Goal: Find specific page/section: Find specific page/section

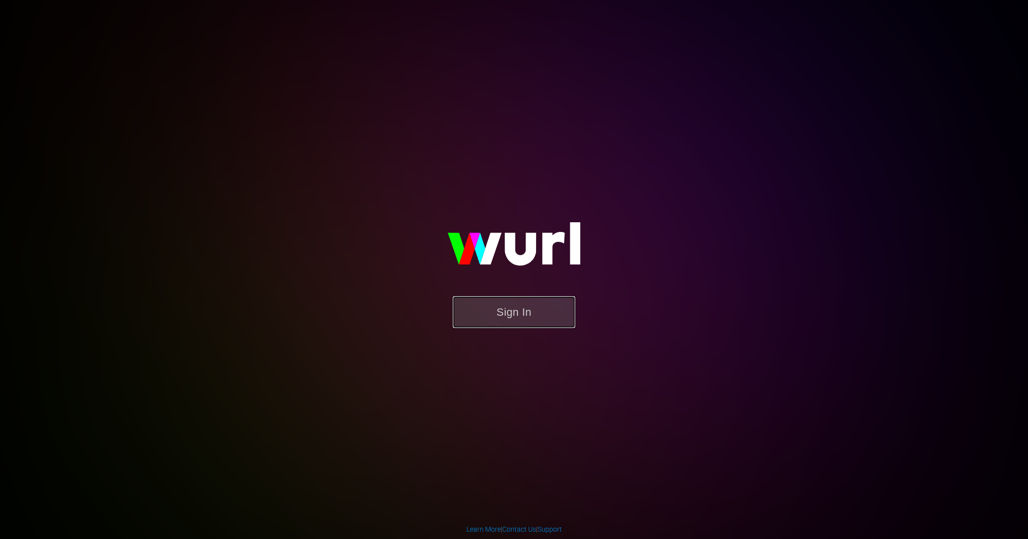
click at [485, 311] on button "Sign In" at bounding box center [514, 312] width 122 height 32
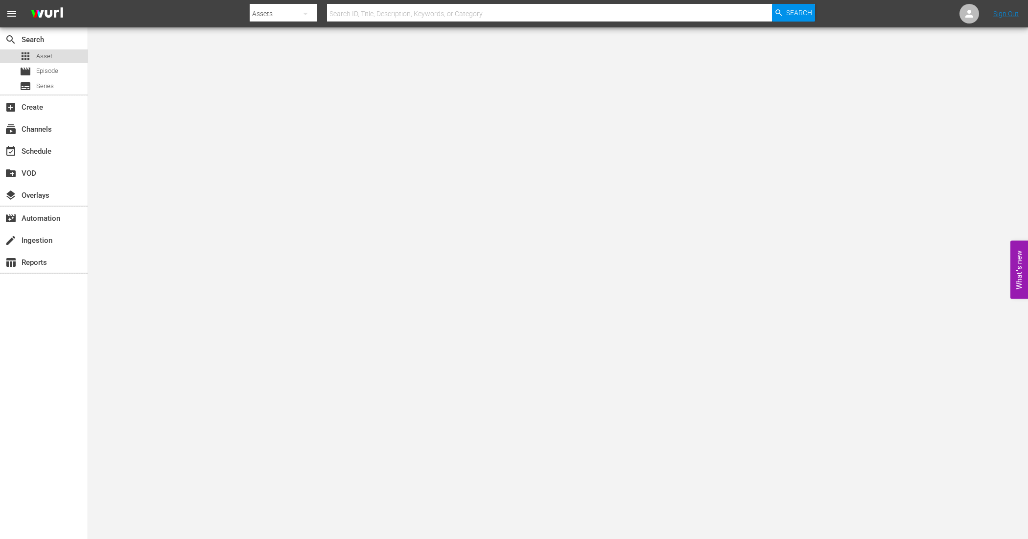
click at [54, 54] on div "apps Asset" at bounding box center [44, 56] width 88 height 14
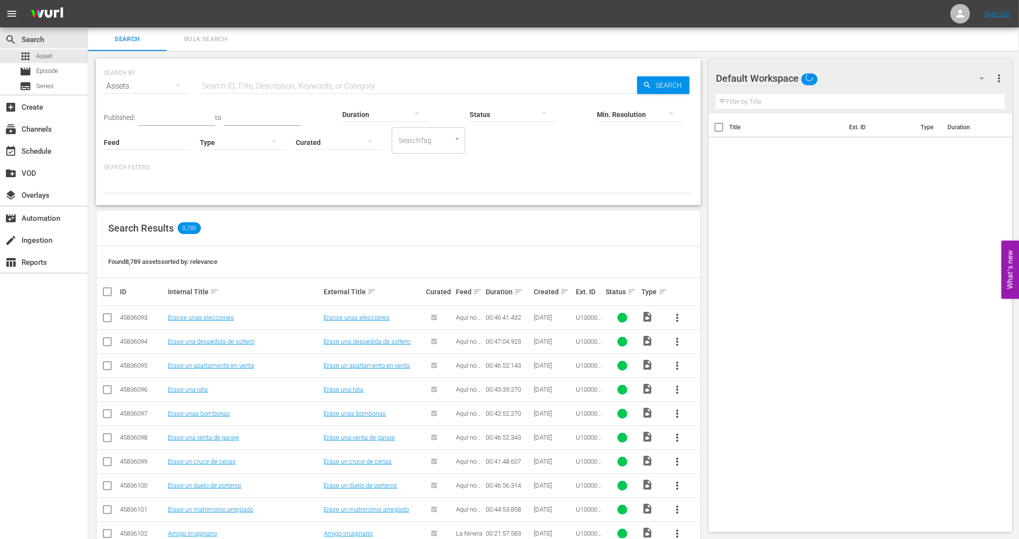
click at [472, 86] on input "text" at bounding box center [418, 86] width 437 height 24
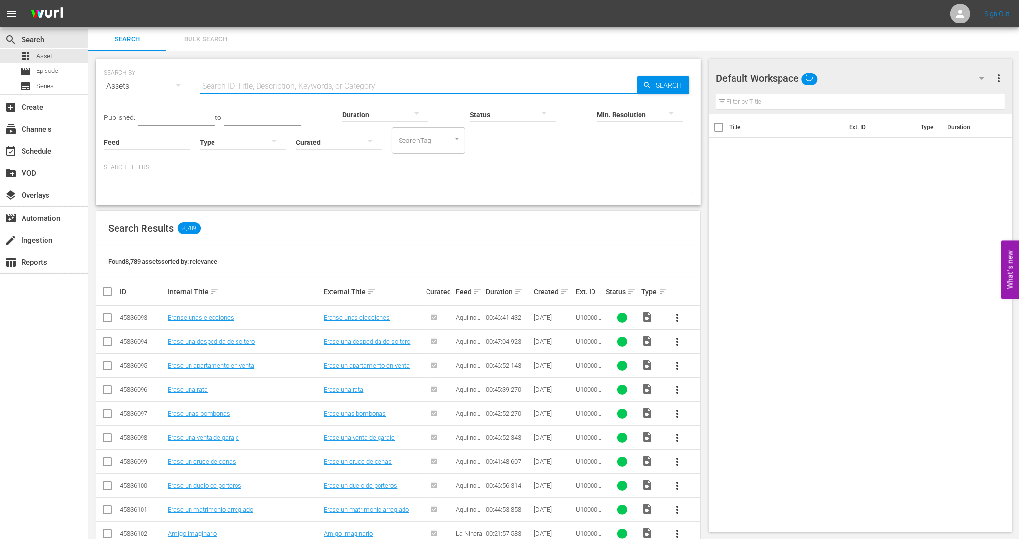
paste input "938495_U700324_BRA_14"
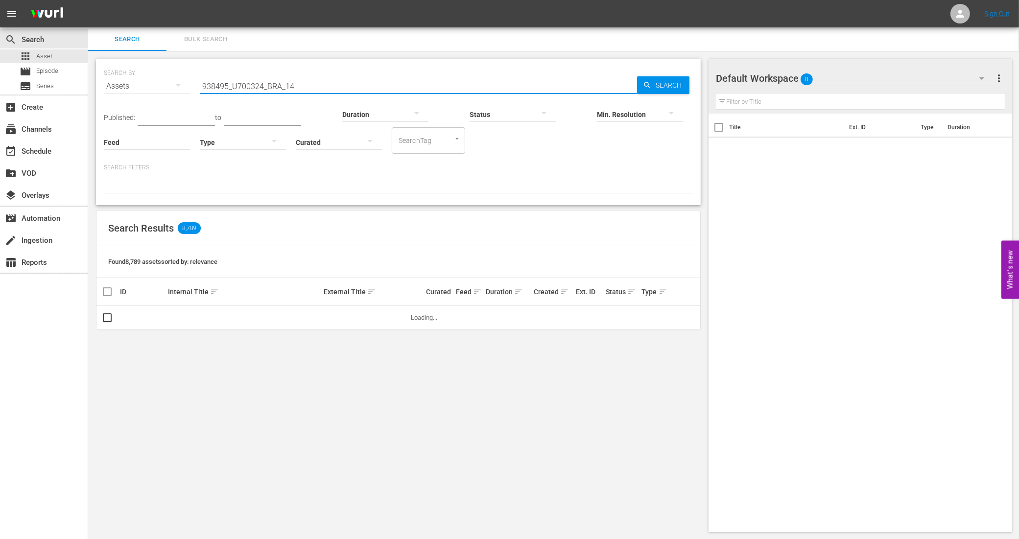
type input "938495_U700324_BRA_14"
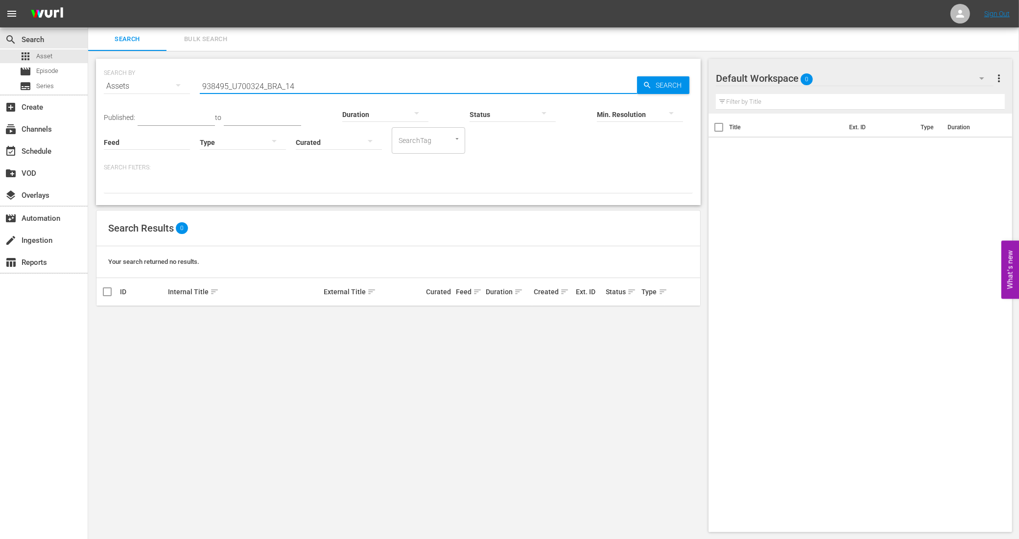
drag, startPoint x: 312, startPoint y: 86, endPoint x: 185, endPoint y: 81, distance: 127.4
click at [185, 81] on div "SEARCH BY Search By Assets Search ID, Title, Description, Keywords, or Category…" at bounding box center [398, 80] width 589 height 35
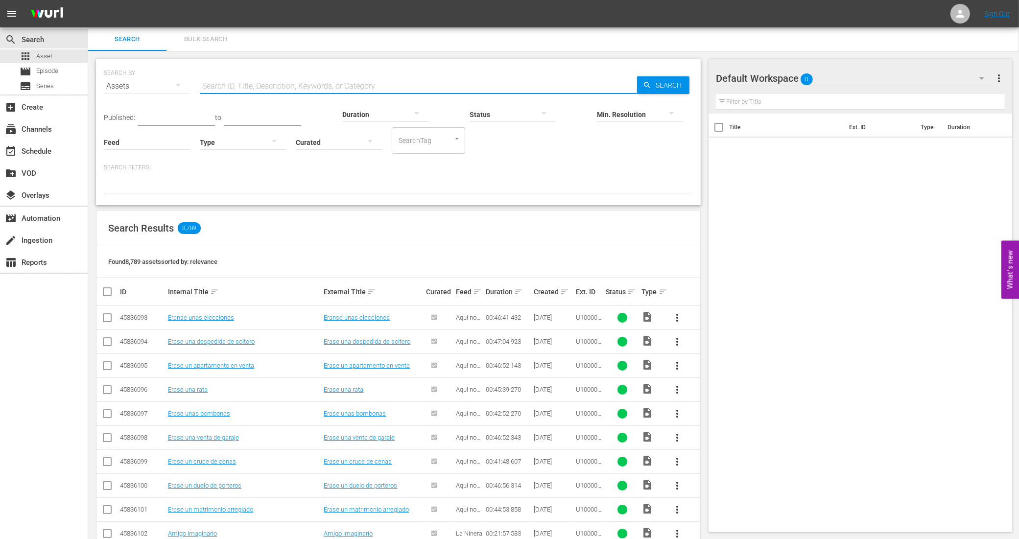
click at [317, 85] on input "text" at bounding box center [418, 86] width 437 height 24
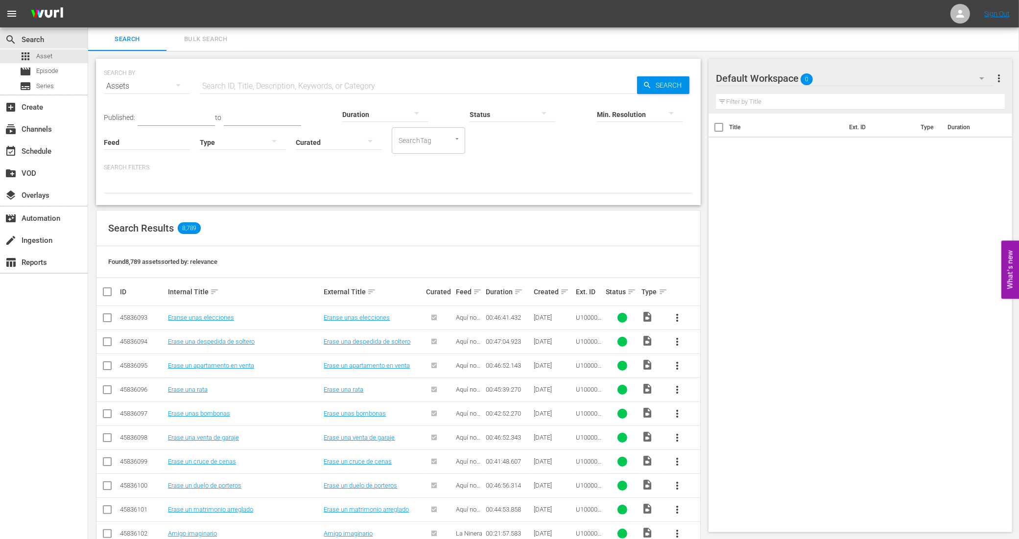
click at [161, 84] on div "Assets" at bounding box center [147, 85] width 86 height 27
click at [201, 92] on div "Channels Series Episodes Assets" at bounding box center [509, 269] width 1019 height 539
click at [218, 84] on div "Channels Series Episodes Assets" at bounding box center [509, 269] width 1019 height 539
click at [232, 87] on input "text" at bounding box center [418, 86] width 437 height 24
type input "ANONIMO"
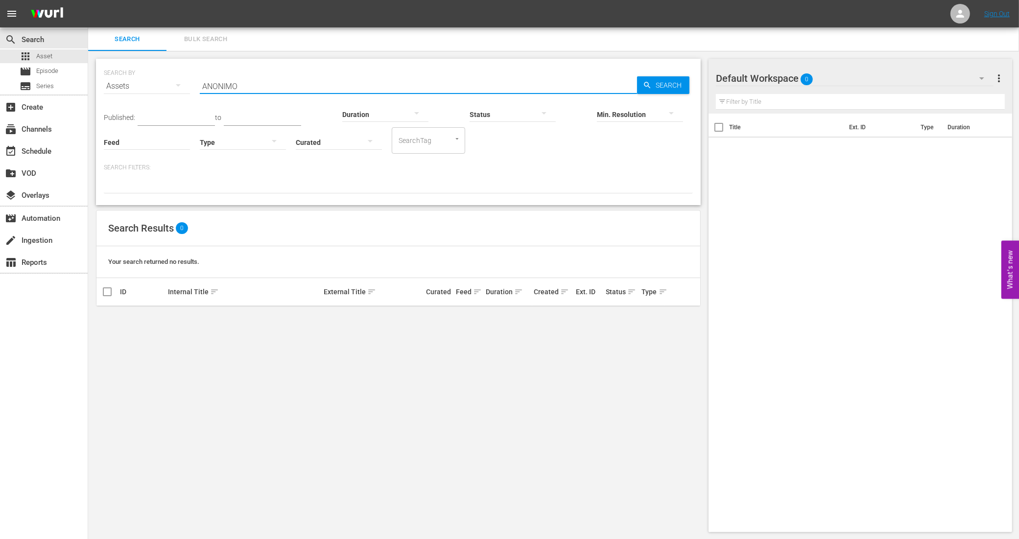
drag, startPoint x: 253, startPoint y: 87, endPoint x: 174, endPoint y: 83, distance: 79.4
click at [174, 83] on div "SEARCH BY Search By Assets Search ID, Title, Description, Keywords, or Category…" at bounding box center [398, 80] width 589 height 35
